Goal: Task Accomplishment & Management: Manage account settings

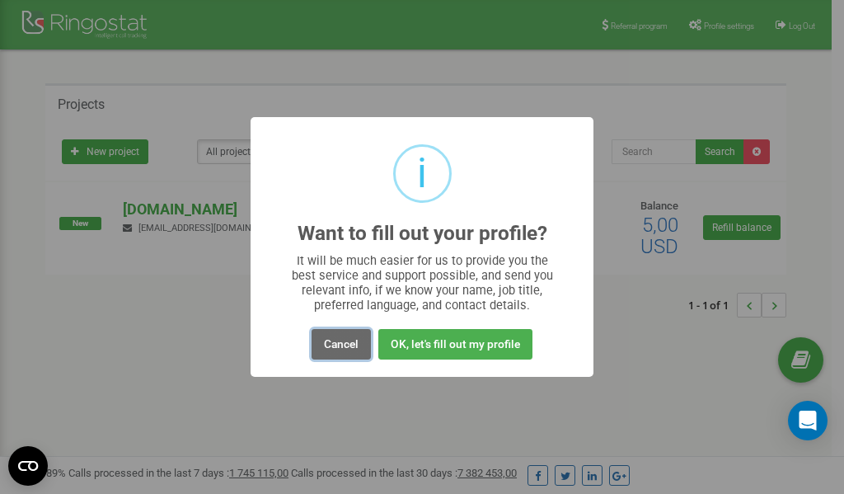
click at [333, 345] on button "Cancel" at bounding box center [341, 344] width 59 height 30
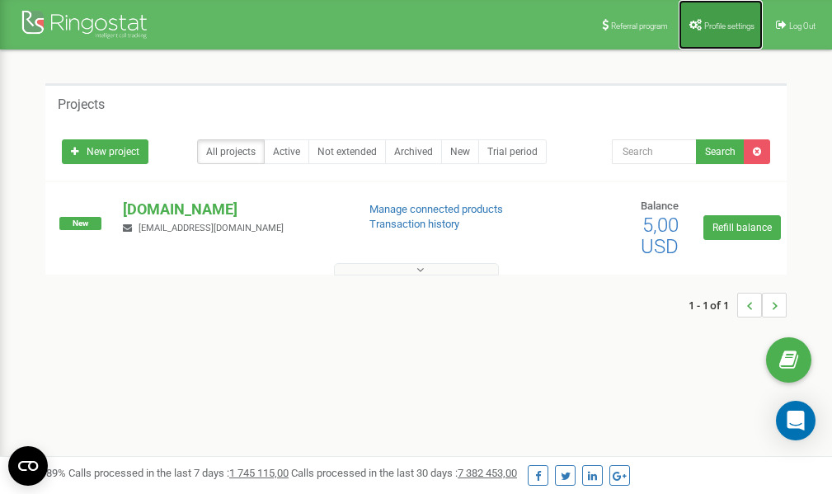
click at [716, 30] on link "Profile settings" at bounding box center [720, 24] width 84 height 49
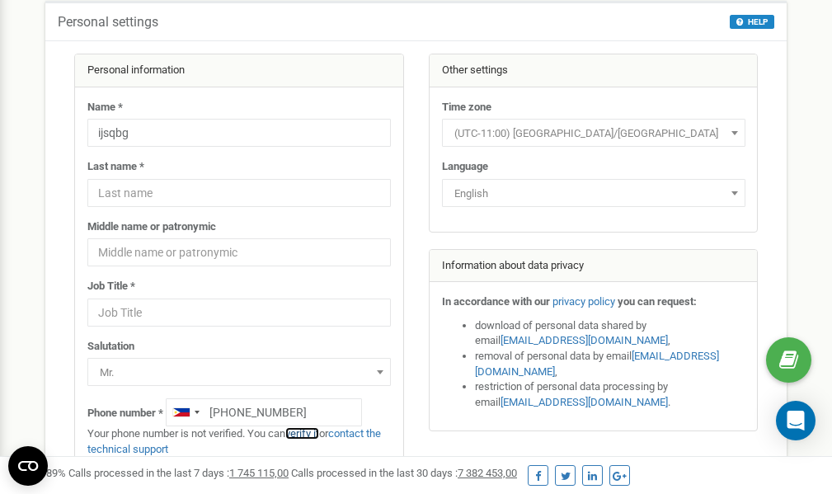
click at [310, 434] on link "verify it" at bounding box center [302, 433] width 34 height 12
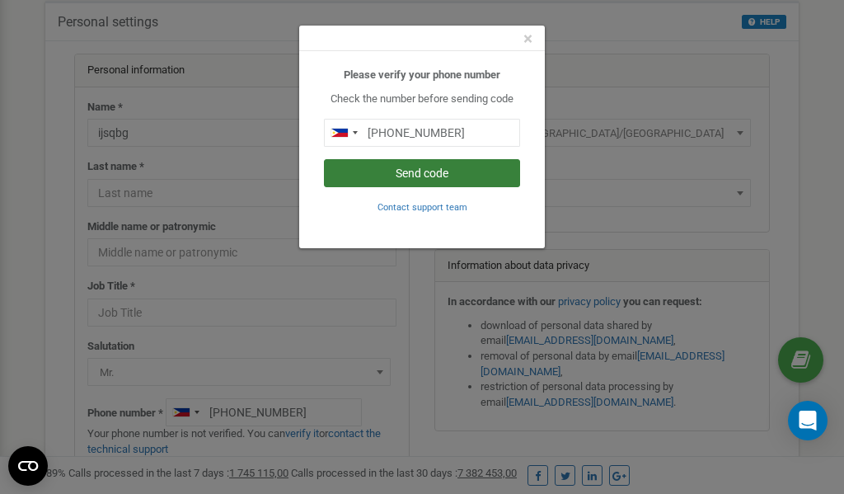
click at [437, 176] on button "Send code" at bounding box center [422, 173] width 196 height 28
